Goal: Task Accomplishment & Management: Complete application form

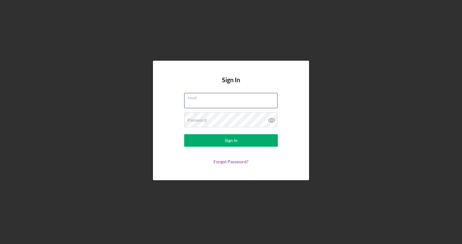
type input "[EMAIL_ADDRESS][DOMAIN_NAME]"
click at [231, 140] on button "Sign In" at bounding box center [231, 140] width 94 height 12
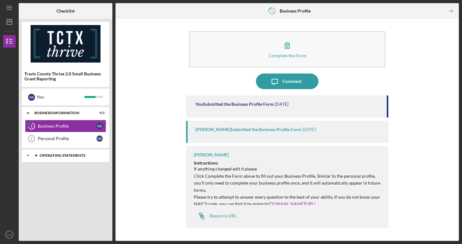
click at [71, 155] on div "Operating Statements" at bounding box center [71, 155] width 62 height 4
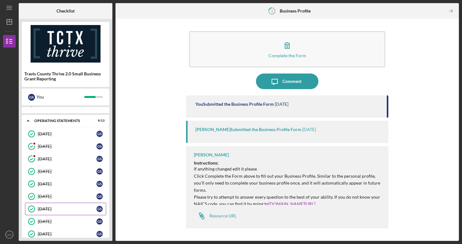
scroll to position [68, 0]
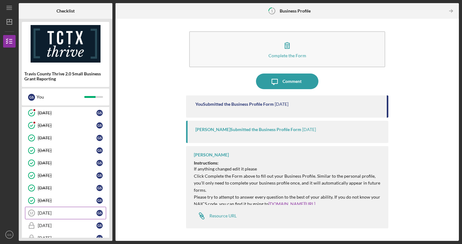
click at [58, 214] on div "[DATE]" at bounding box center [67, 212] width 59 height 5
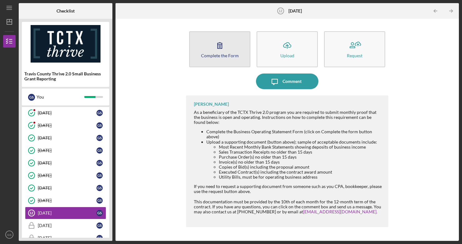
click at [225, 57] on div "Complete the Form" at bounding box center [220, 55] width 38 height 5
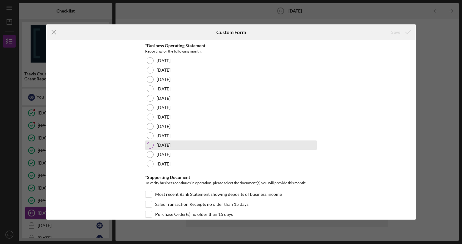
click at [151, 145] on div at bounding box center [150, 144] width 7 height 7
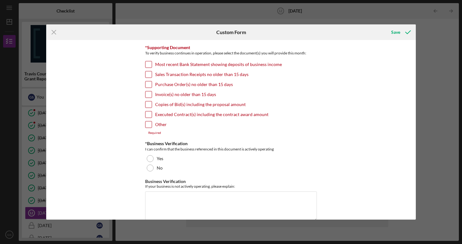
scroll to position [120, 0]
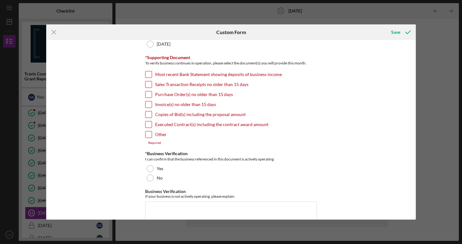
click at [149, 83] on input "Sales Transaction Receipts no older than 15 days" at bounding box center [149, 84] width 6 height 6
checkbox input "true"
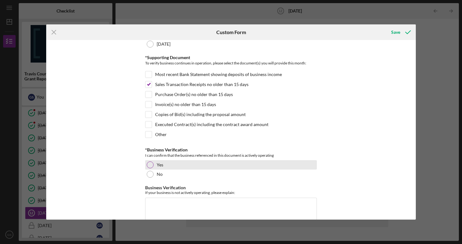
click at [150, 165] on div at bounding box center [150, 164] width 7 height 7
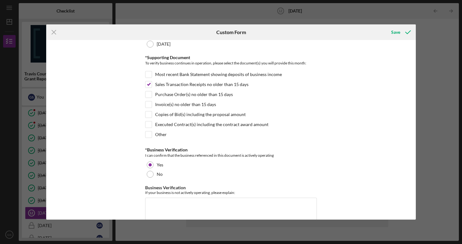
scroll to position [172, 0]
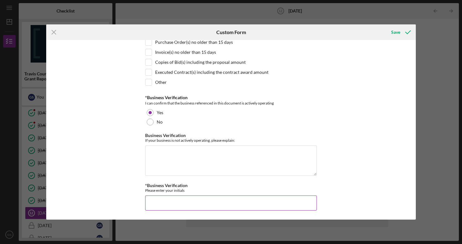
click at [152, 202] on input "*Business Verification" at bounding box center [231, 202] width 172 height 15
type input "GS"
click at [393, 33] on div "Save" at bounding box center [395, 32] width 9 height 12
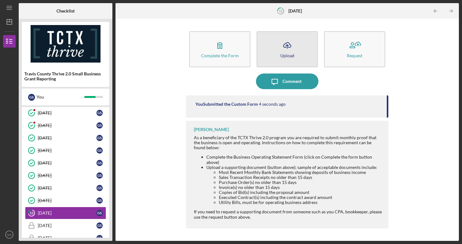
click at [273, 52] on button "Icon/Upload Upload" at bounding box center [287, 49] width 61 height 36
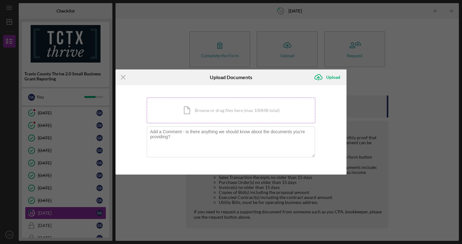
click at [221, 110] on div "Icon/Document Browse or drag files here (max 100MB total) Tap to choose files o…" at bounding box center [231, 110] width 169 height 26
click at [260, 108] on div "Icon/Document Browse or drag files here (max 100MB total) Tap to choose files o…" at bounding box center [231, 110] width 169 height 26
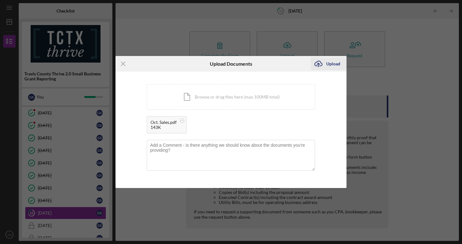
click at [334, 66] on div "Upload" at bounding box center [333, 63] width 14 height 12
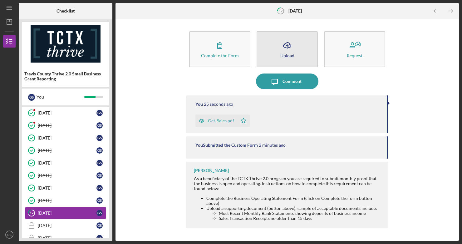
click at [297, 50] on button "Icon/Upload Upload" at bounding box center [287, 49] width 61 height 36
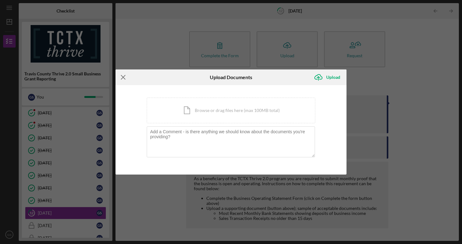
click at [125, 78] on icon "Icon/Menu Close" at bounding box center [124, 77] width 16 height 16
